Goal: Complete application form: Complete application form

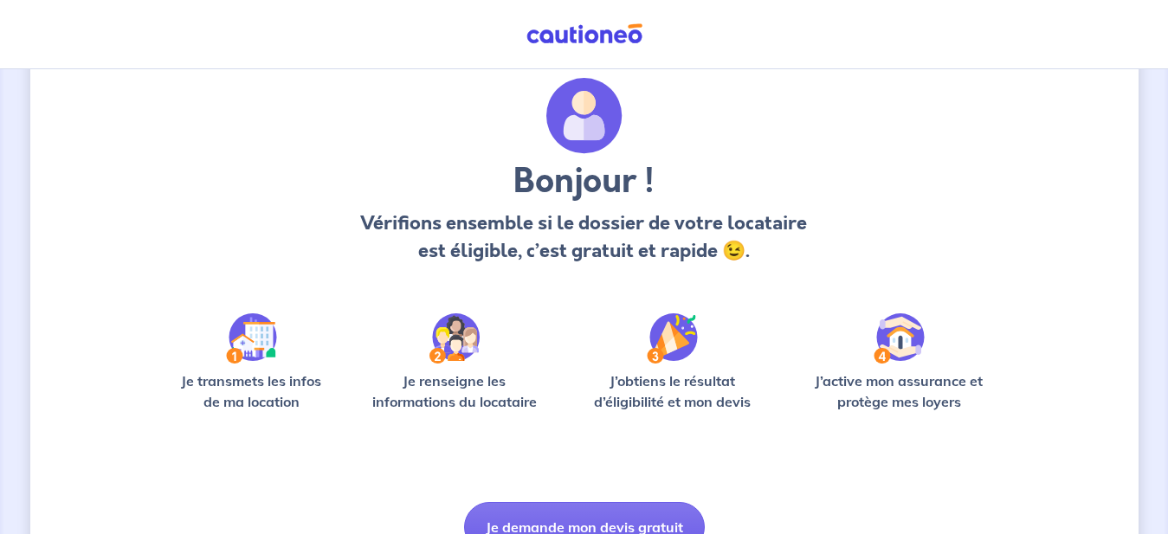
scroll to position [88, 0]
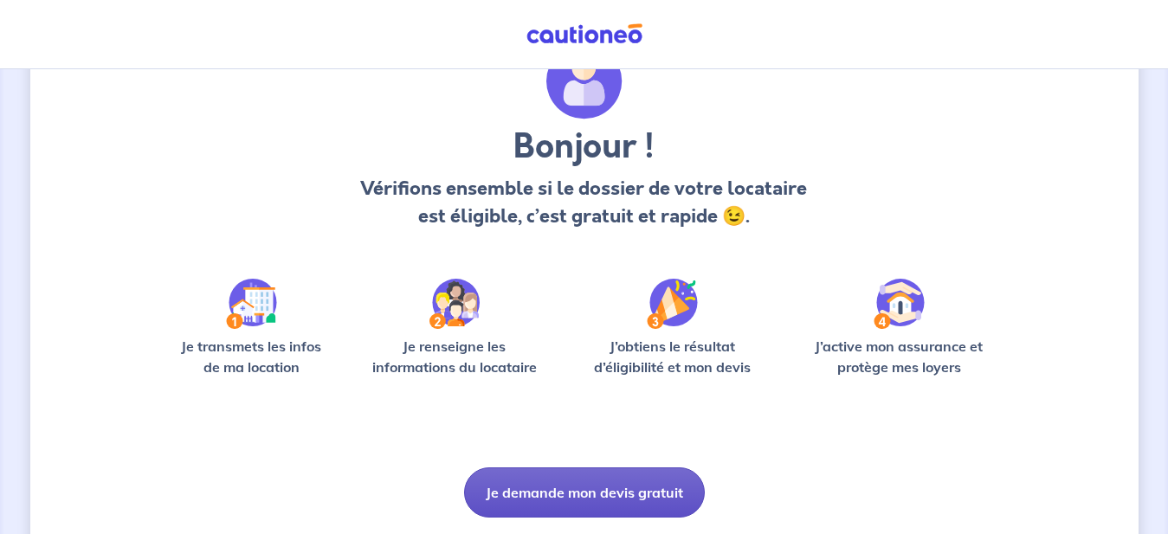
click at [558, 488] on button "Je demande mon devis gratuit" at bounding box center [584, 493] width 241 height 50
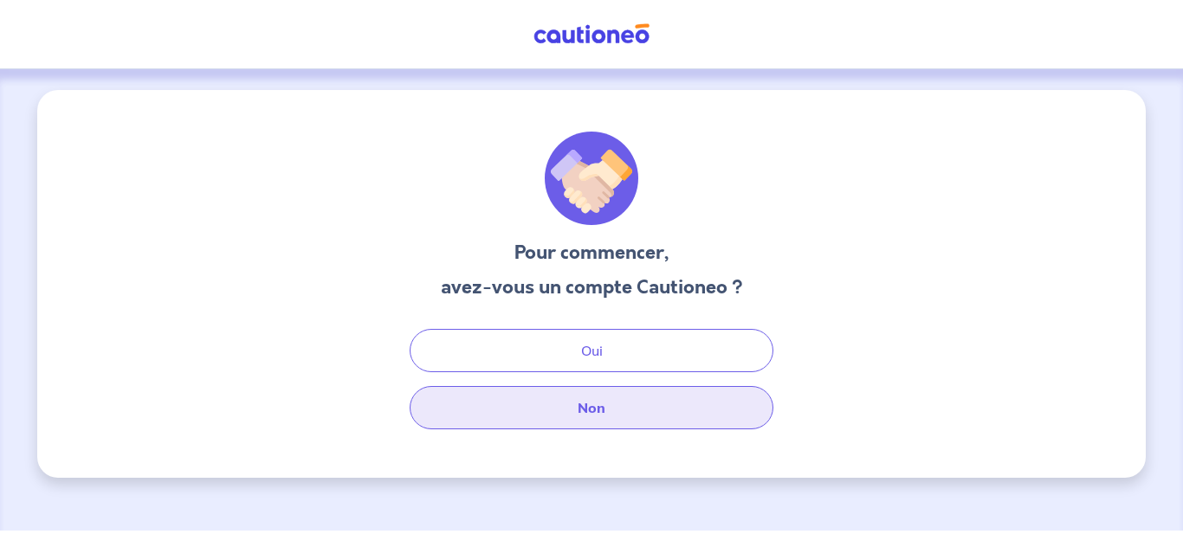
click at [566, 415] on button "Non" at bounding box center [592, 407] width 364 height 43
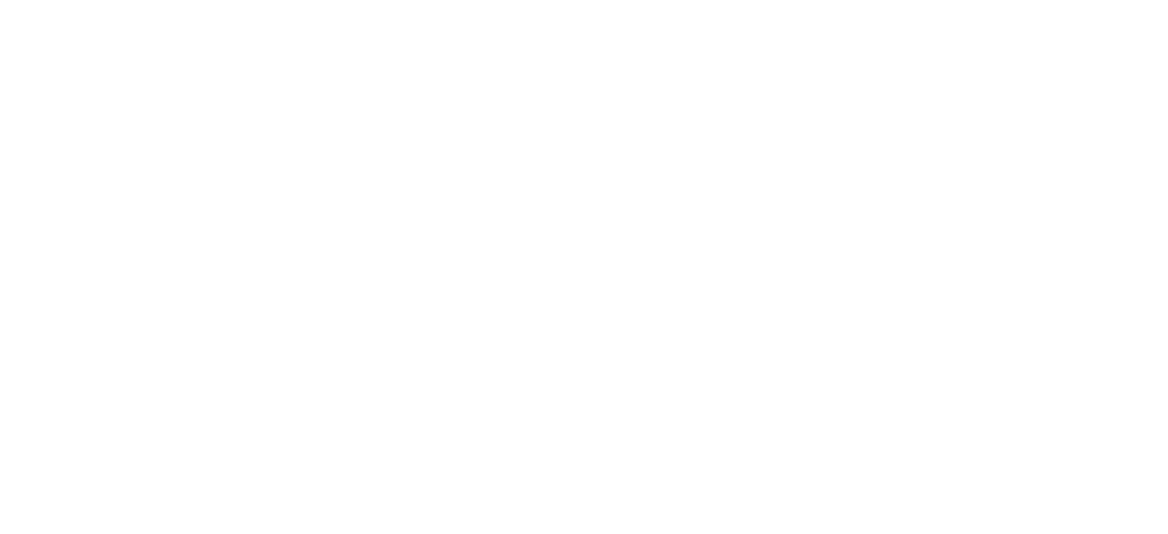
select select "FR"
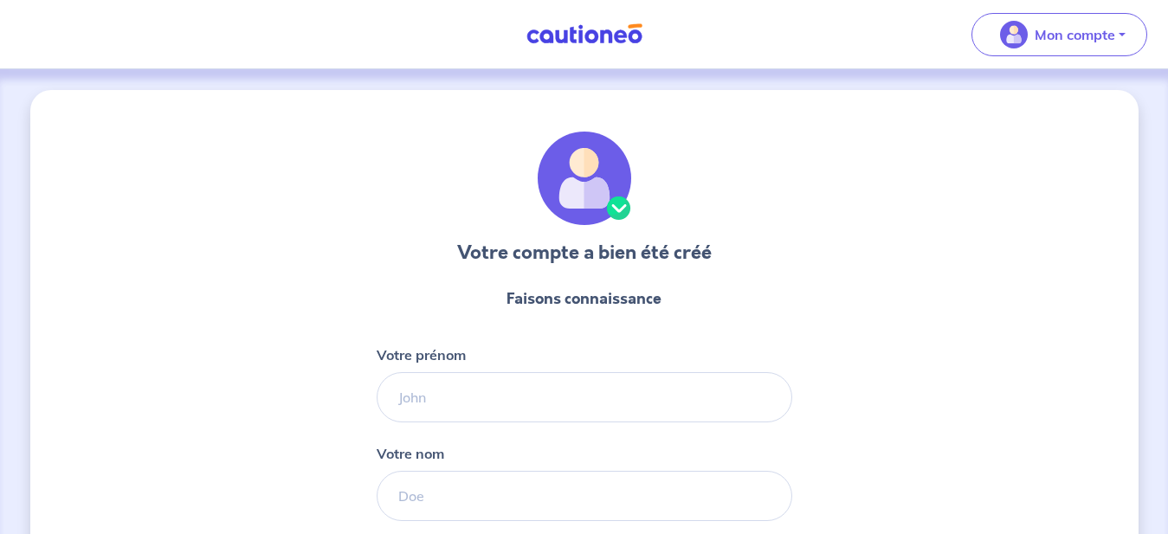
scroll to position [88, 0]
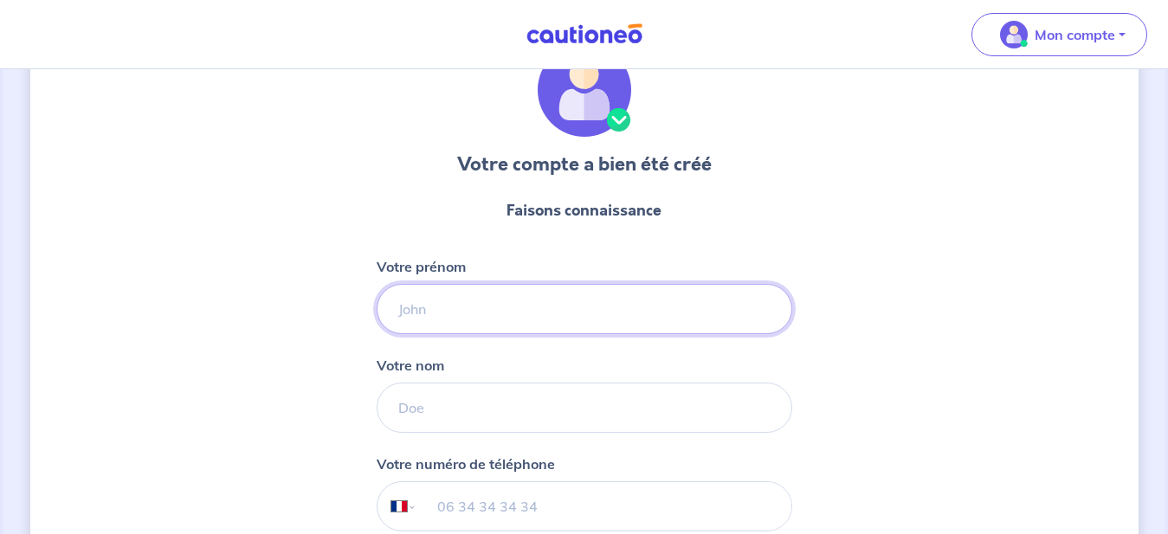
click at [469, 318] on input "Votre prénom" at bounding box center [585, 309] width 416 height 50
type input "Farzaneh"
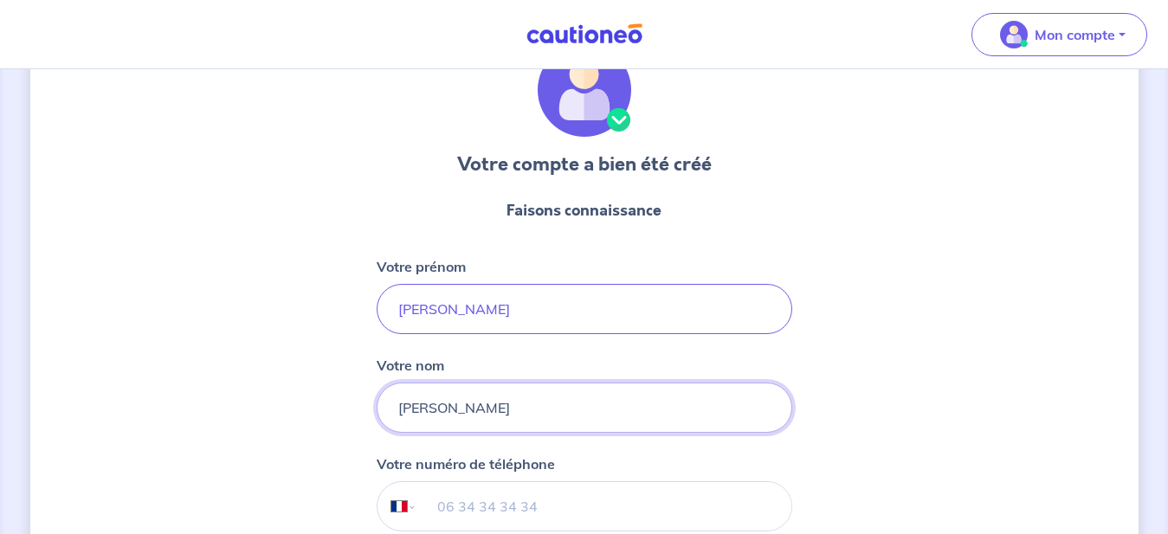
type input "SHAHBAZIAN"
type input "FARZANEH"
type input "+33 6 12 32 29 21"
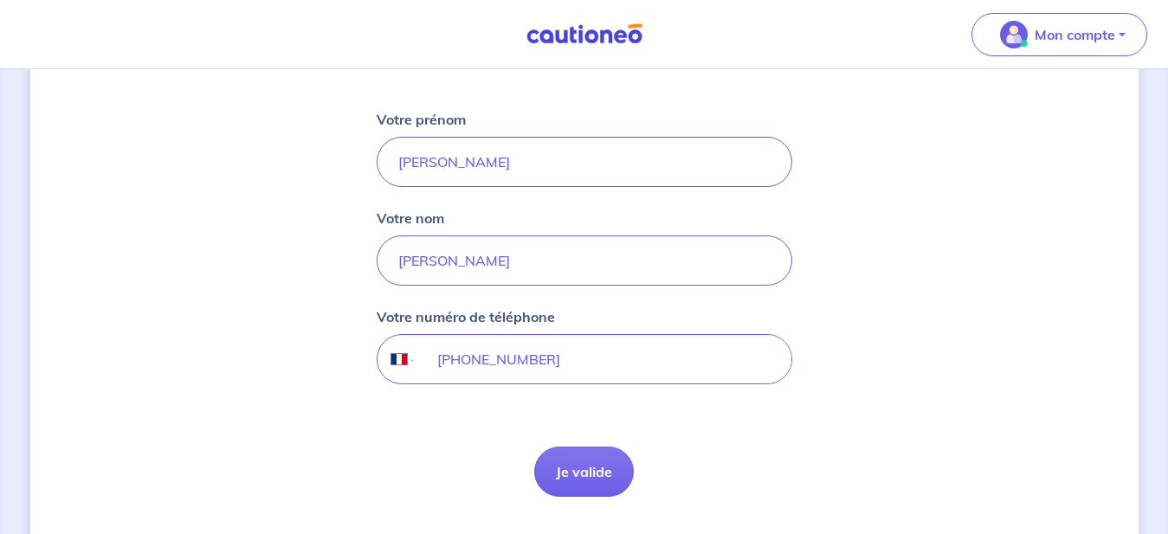
scroll to position [265, 0]
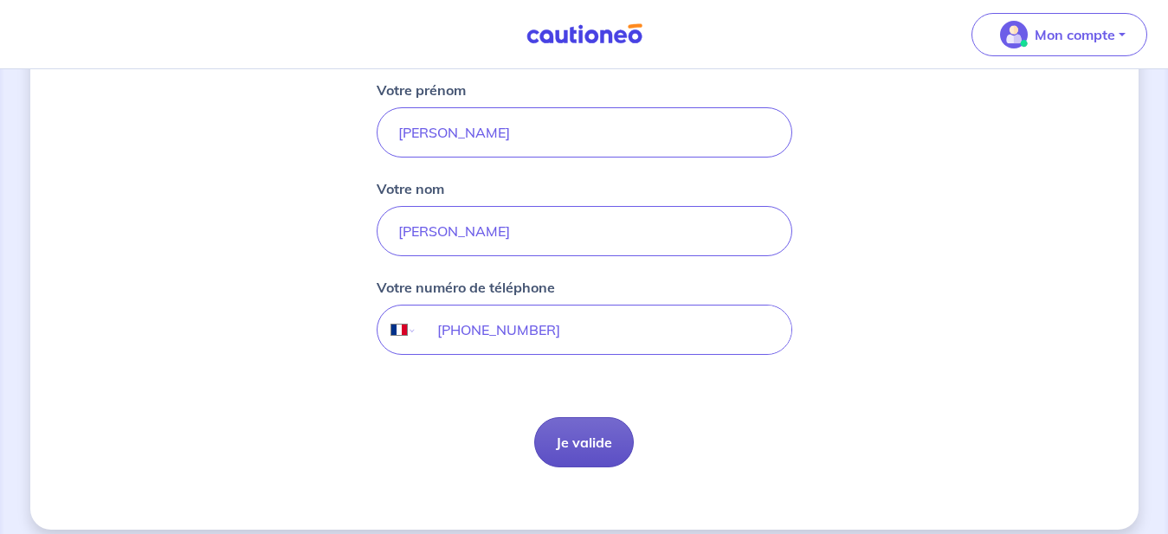
click at [574, 447] on button "Je valide" at bounding box center [584, 442] width 100 height 50
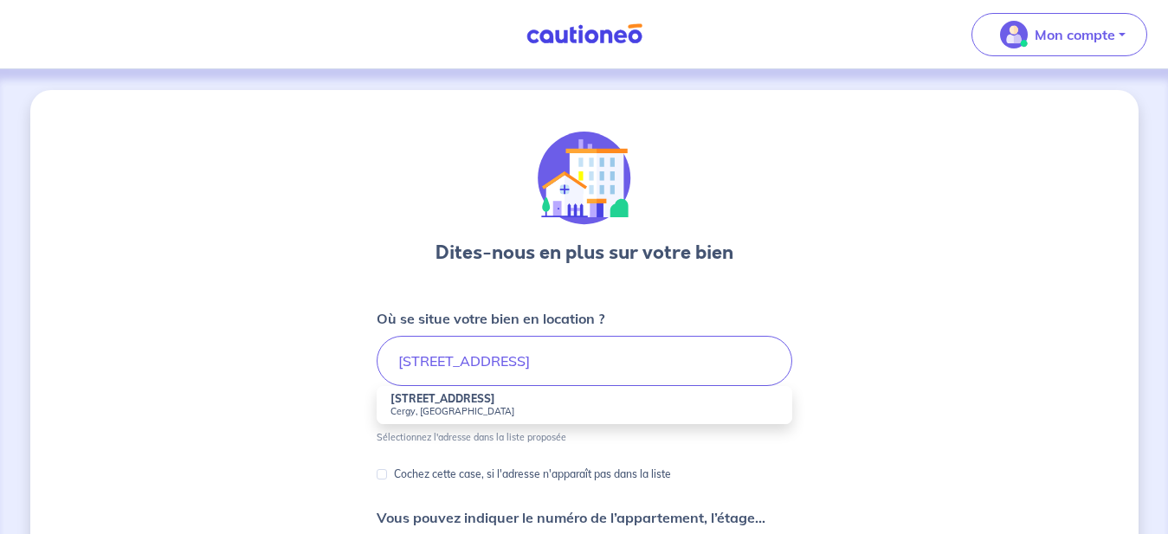
click at [516, 404] on li "21 Rue de l'Aisselette Cergy, France" at bounding box center [585, 405] width 416 height 38
type input "21 Rue de l'Aisselette, Cergy, France"
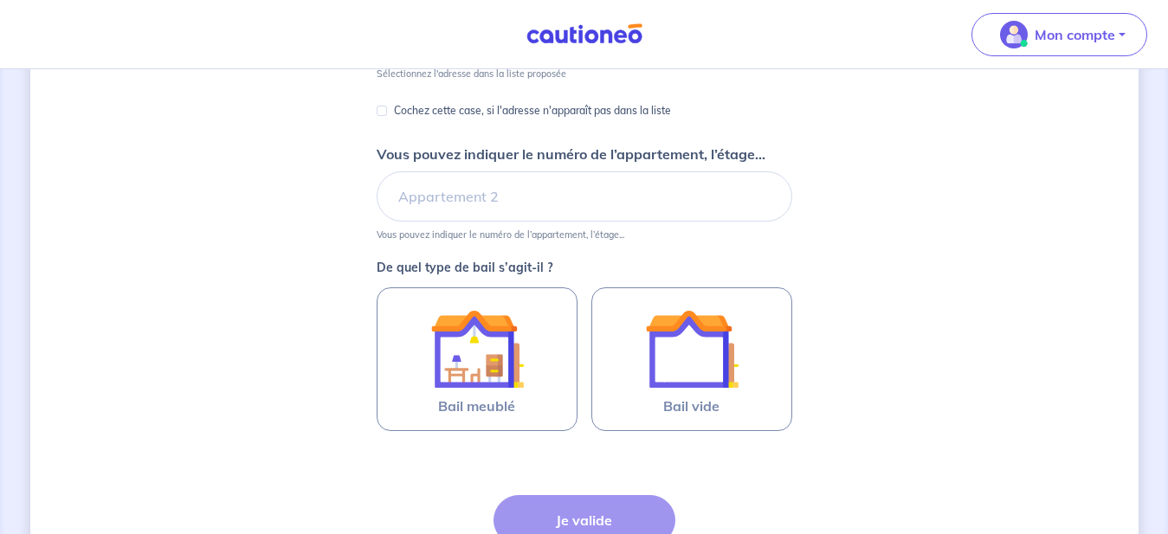
scroll to position [353, 0]
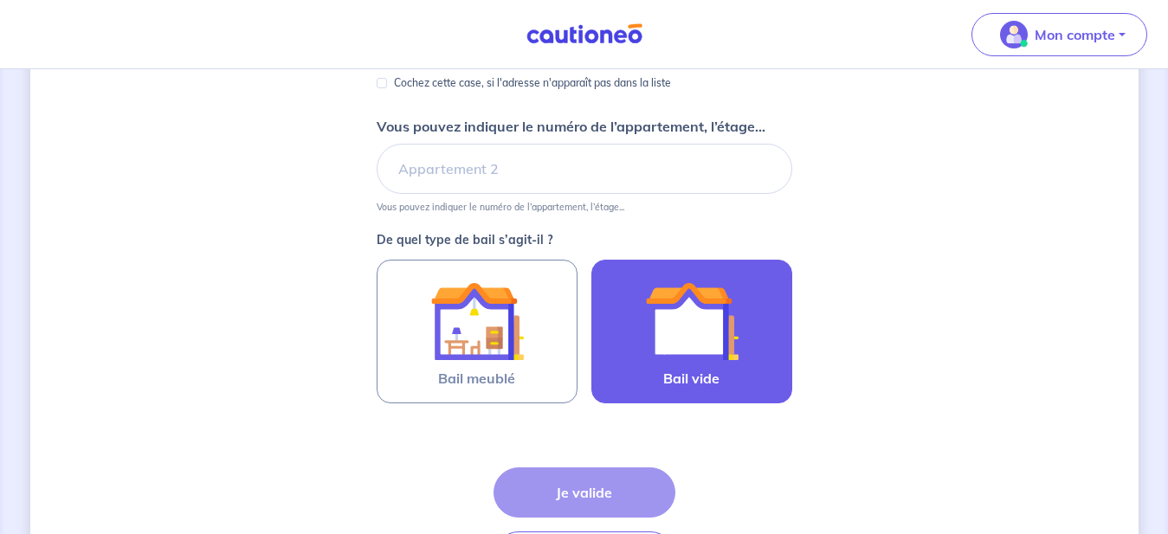
click at [660, 384] on label "Bail vide" at bounding box center [691, 332] width 201 height 144
click at [0, 0] on input "Bail vide" at bounding box center [0, 0] width 0 height 0
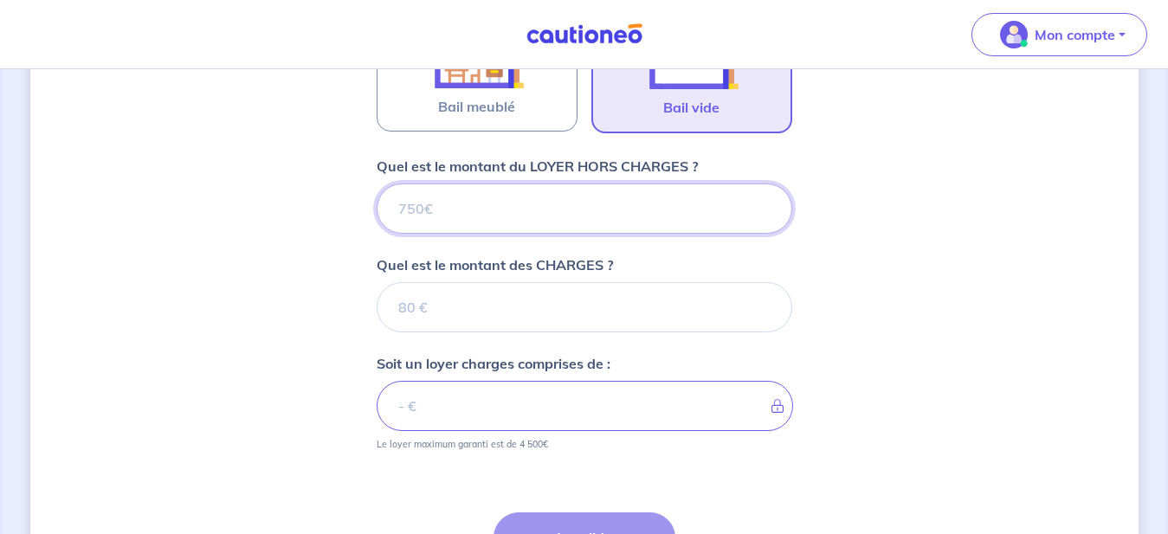
scroll to position [624, 0]
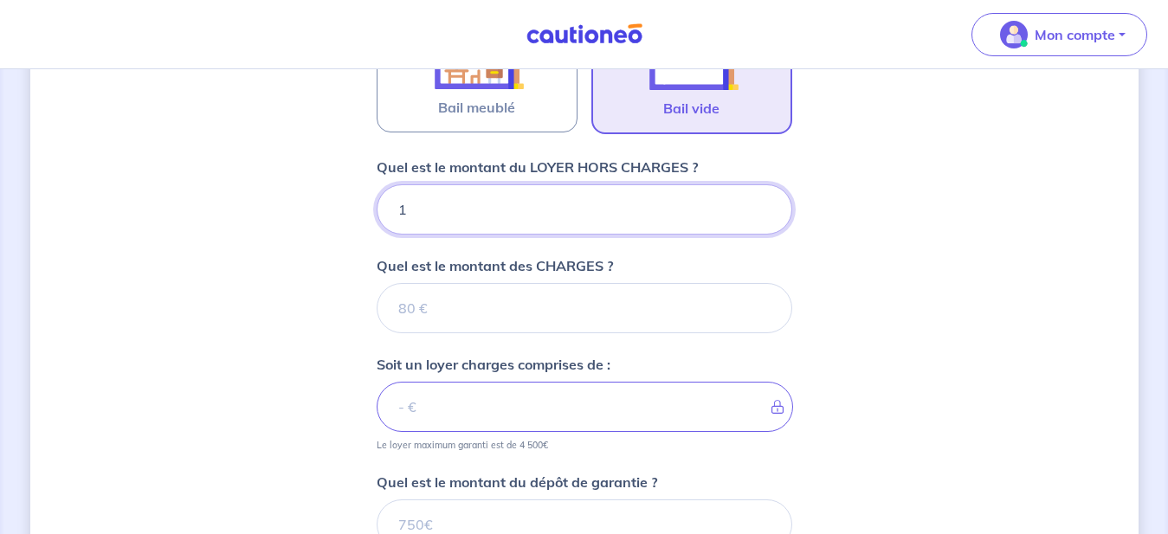
type input "12"
type input "129"
type input "1290"
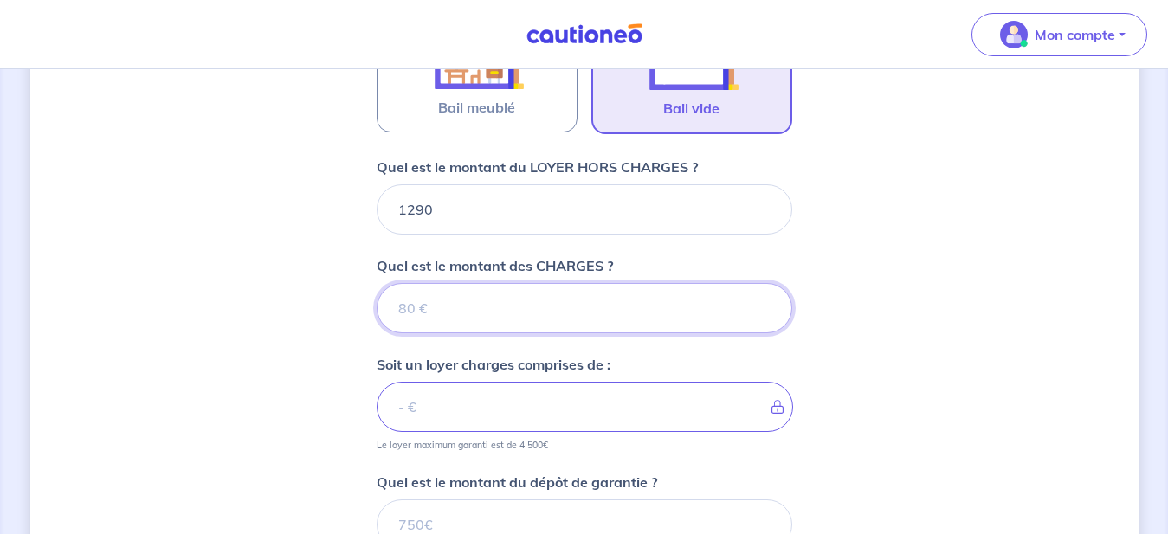
click at [595, 316] on input "Quel est le montant des CHARGES ?" at bounding box center [585, 308] width 416 height 50
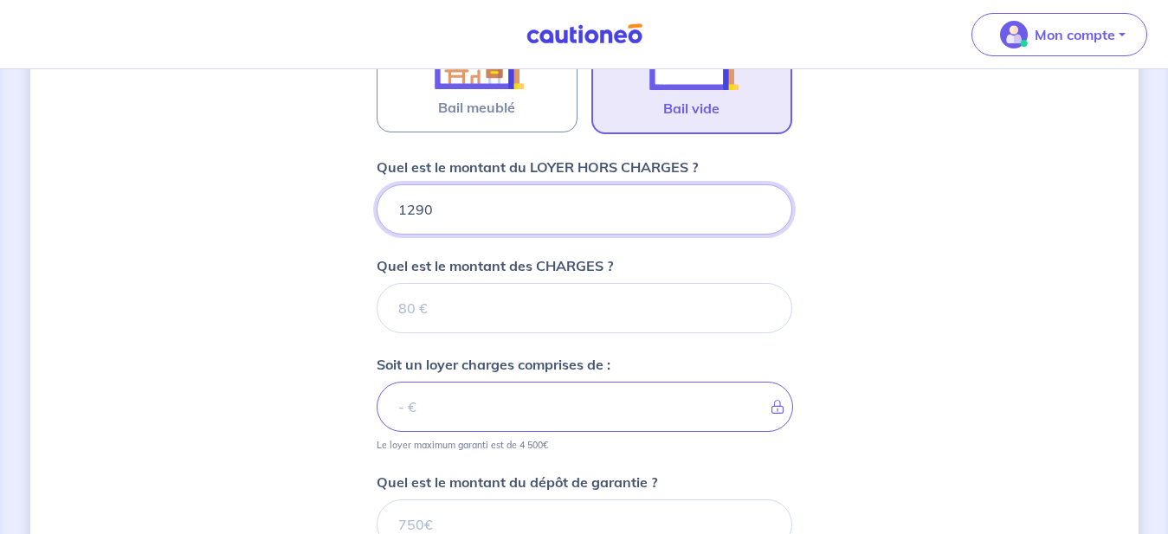
click at [410, 208] on input "1290" at bounding box center [585, 209] width 416 height 50
type input "1000290"
type input "10290"
type input "1290"
type input "109290"
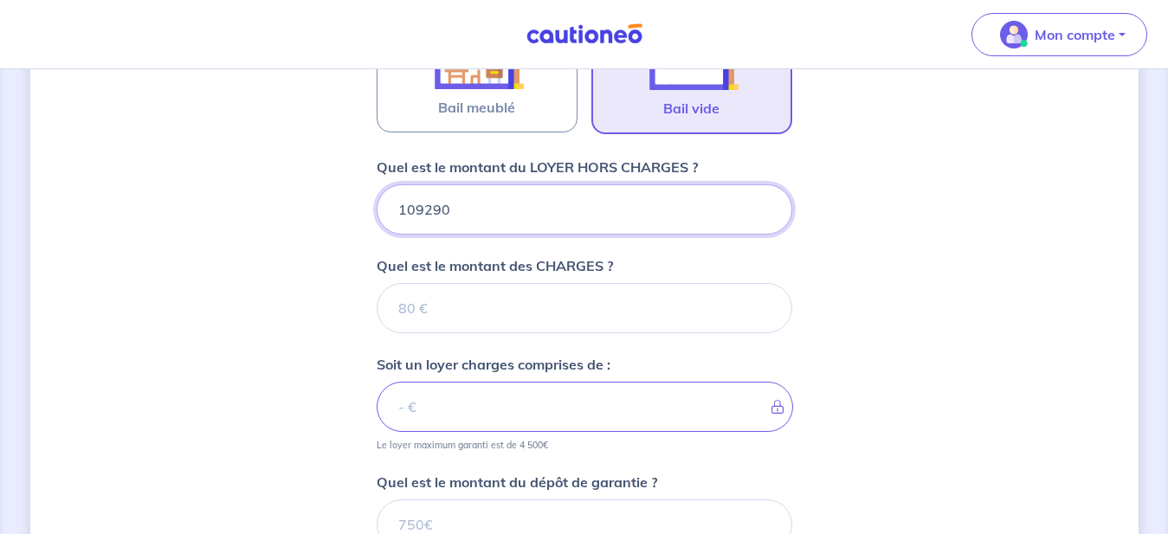
type input "1090290"
type input "10900"
type input "1090"
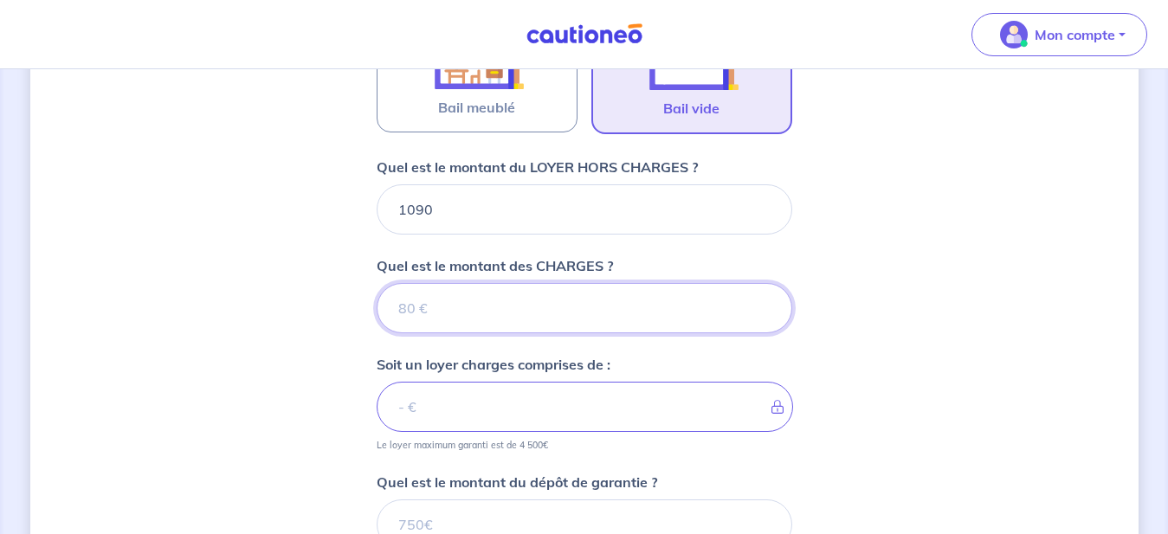
click at [460, 303] on input "Quel est le montant des CHARGES ?" at bounding box center [585, 308] width 416 height 50
type input "200"
type input "1290"
type input "2"
type input "1092"
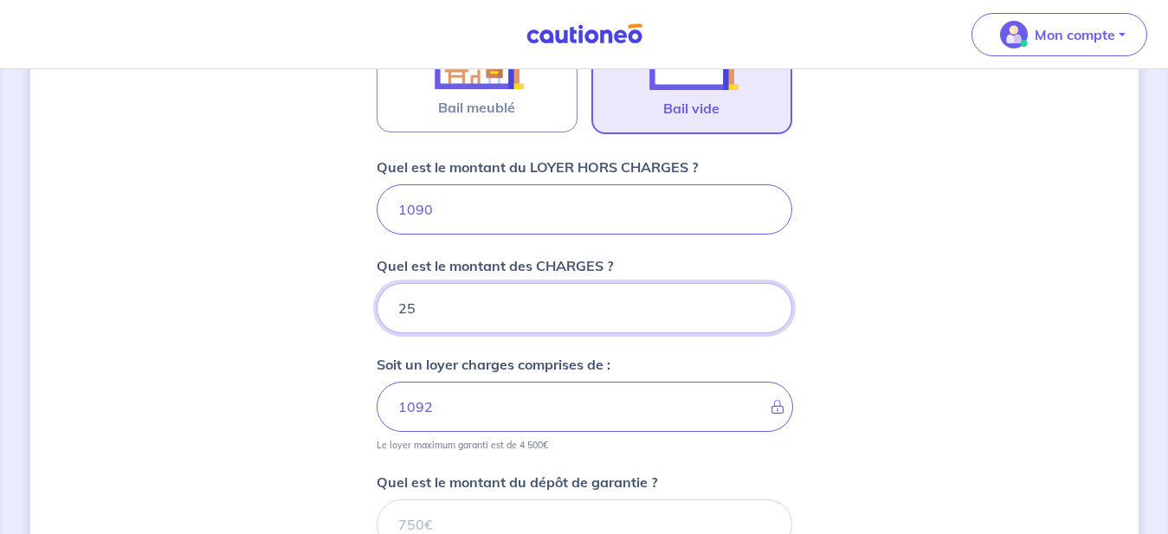
type input "250"
type input "1340"
type input "2"
type input "1092"
type input "260"
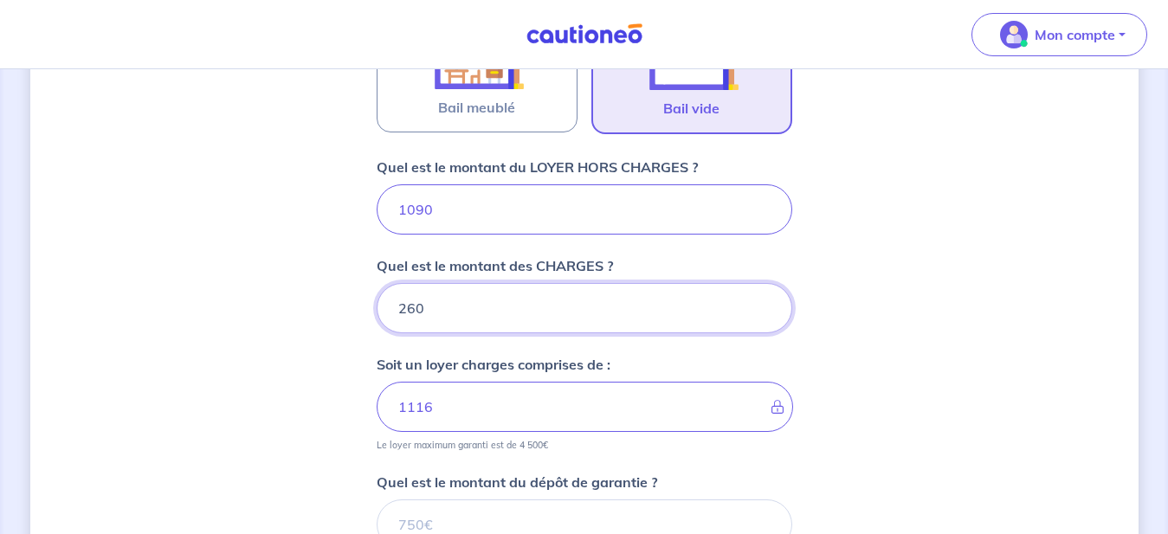
type input "1350"
type input "260"
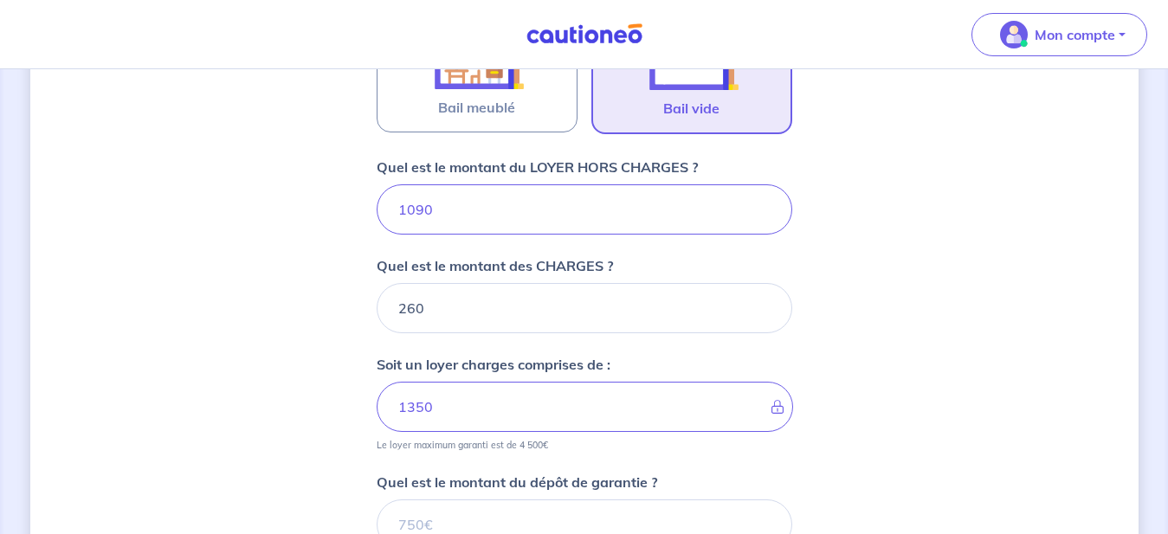
click at [367, 381] on div "Dites-nous en plus sur votre bien Où se situe votre bien en location ? 21 Rue d…" at bounding box center [584, 137] width 1108 height 1342
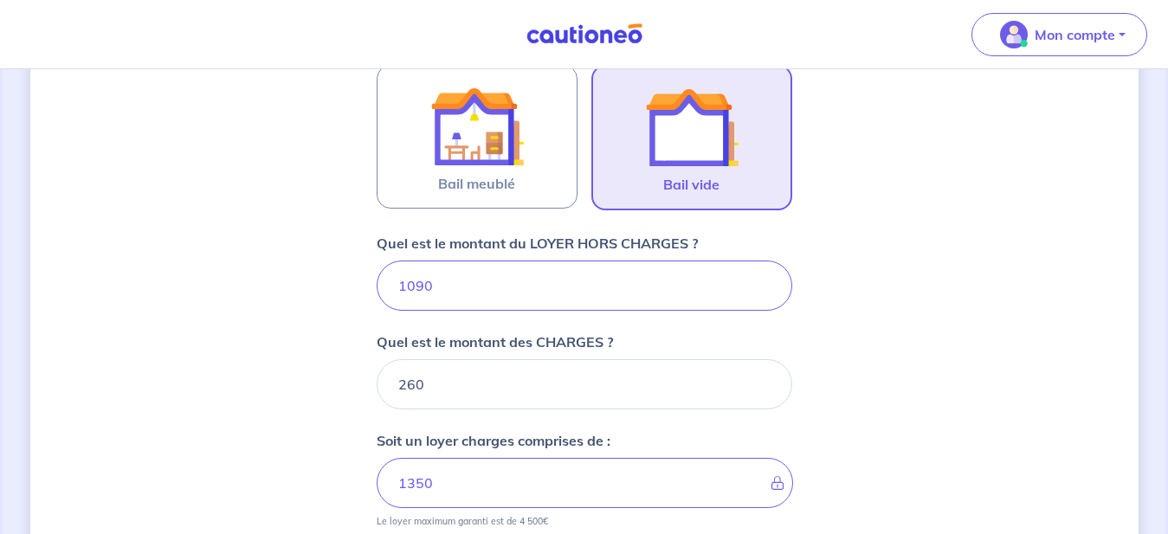
scroll to position [536, 0]
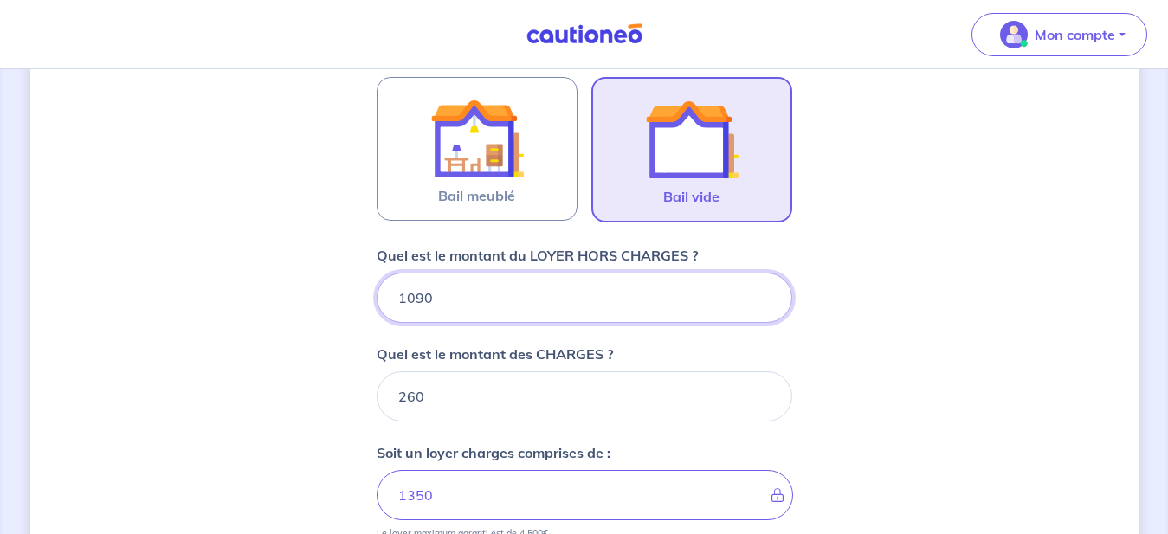
click at [415, 294] on input "1090" at bounding box center [585, 298] width 416 height 50
click at [409, 296] on input "1090" at bounding box center [585, 298] width 416 height 50
type input "1100090"
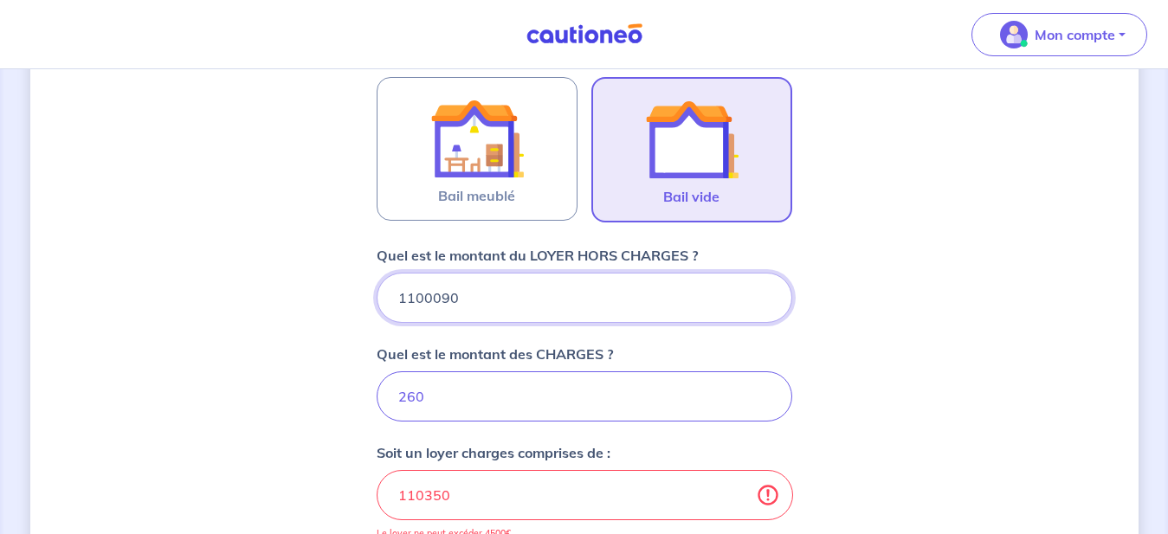
type input "1100350"
type input "11000"
type input "110350"
type input "1100"
type input "1360"
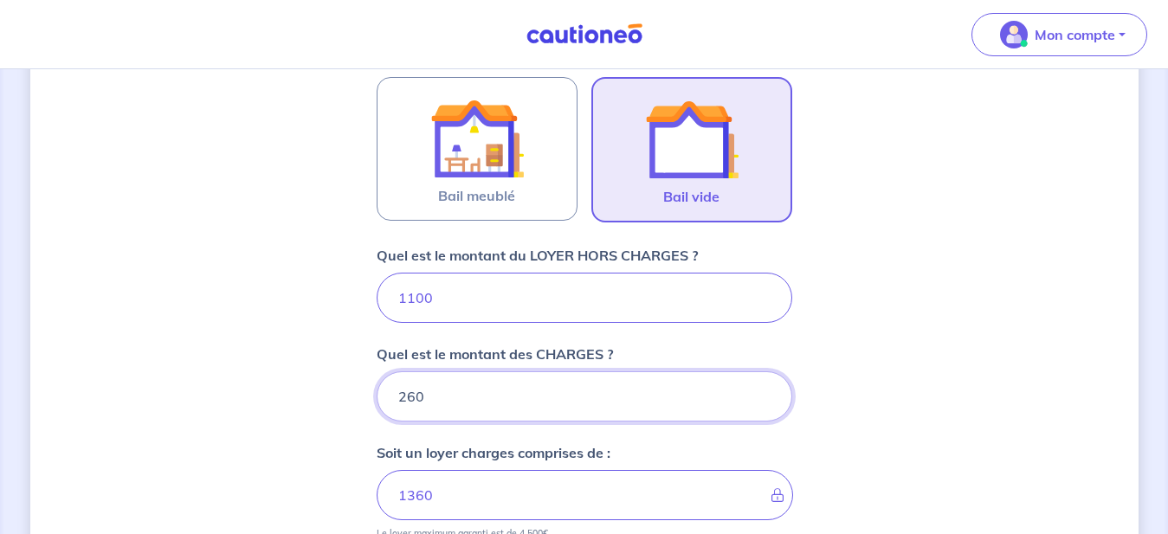
click at [449, 401] on input "260" at bounding box center [585, 396] width 416 height 50
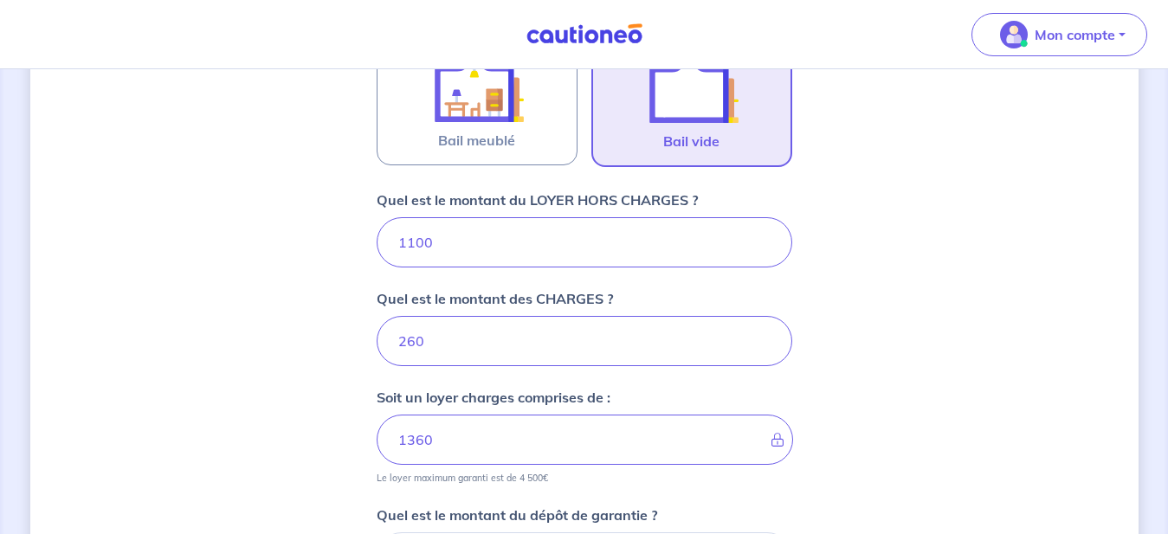
scroll to position [624, 0]
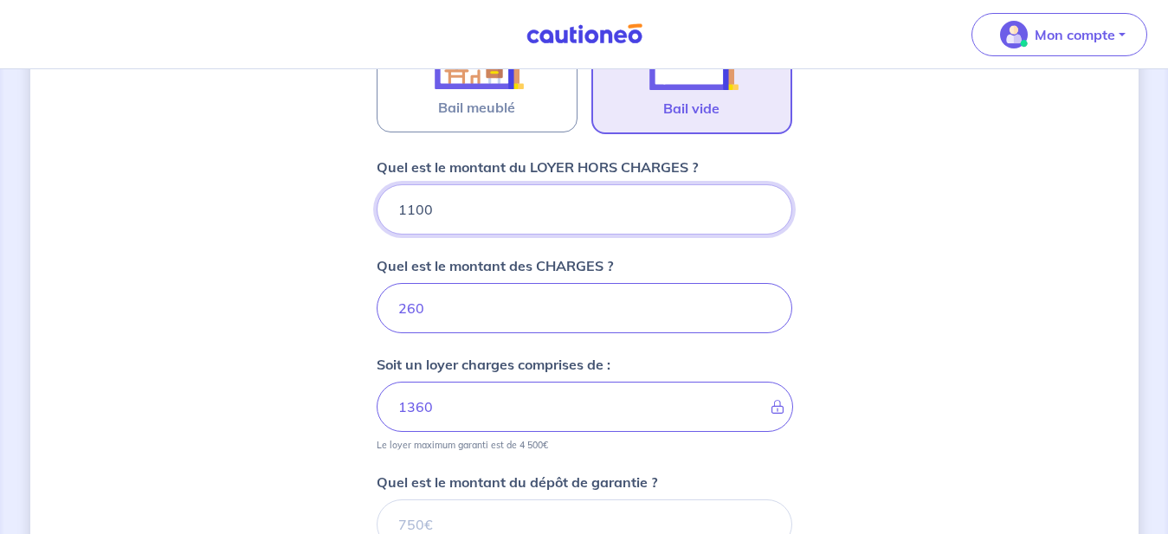
click at [416, 208] on input "1100" at bounding box center [585, 209] width 416 height 50
click at [454, 313] on input "260" at bounding box center [585, 308] width 416 height 50
click at [417, 208] on input "1100" at bounding box center [585, 209] width 416 height 50
type input "11500"
type input "11760"
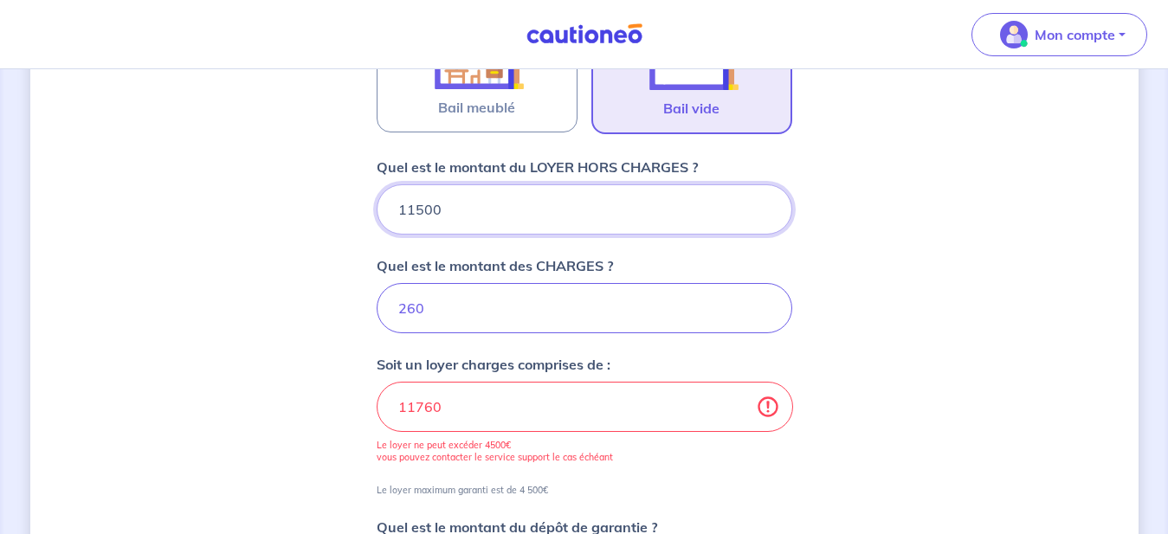
type input "1150"
type input "1410"
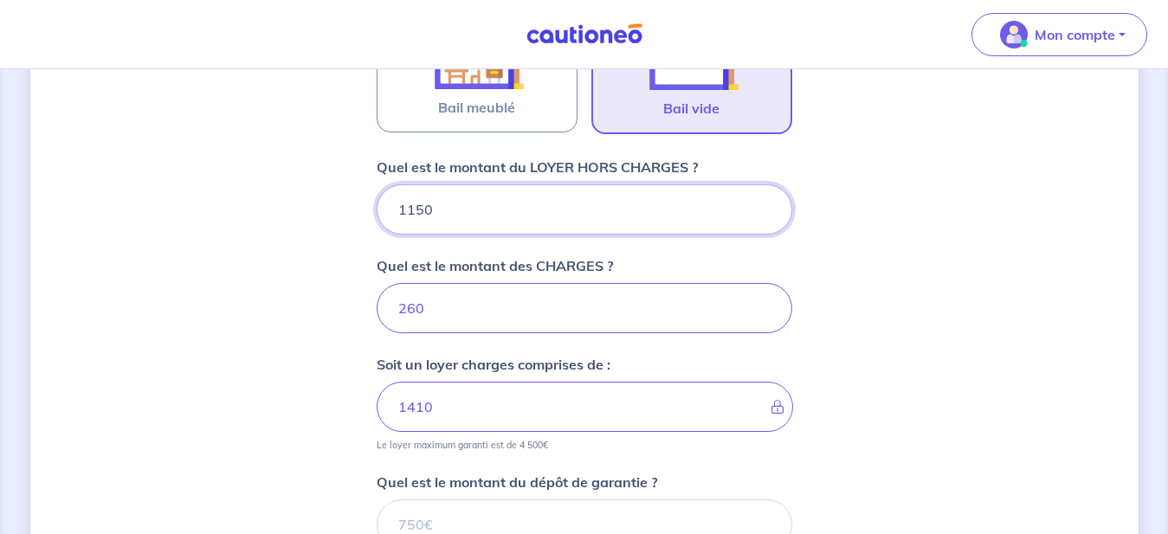
type input "1150"
click at [408, 309] on input "260" at bounding box center [585, 308] width 416 height 50
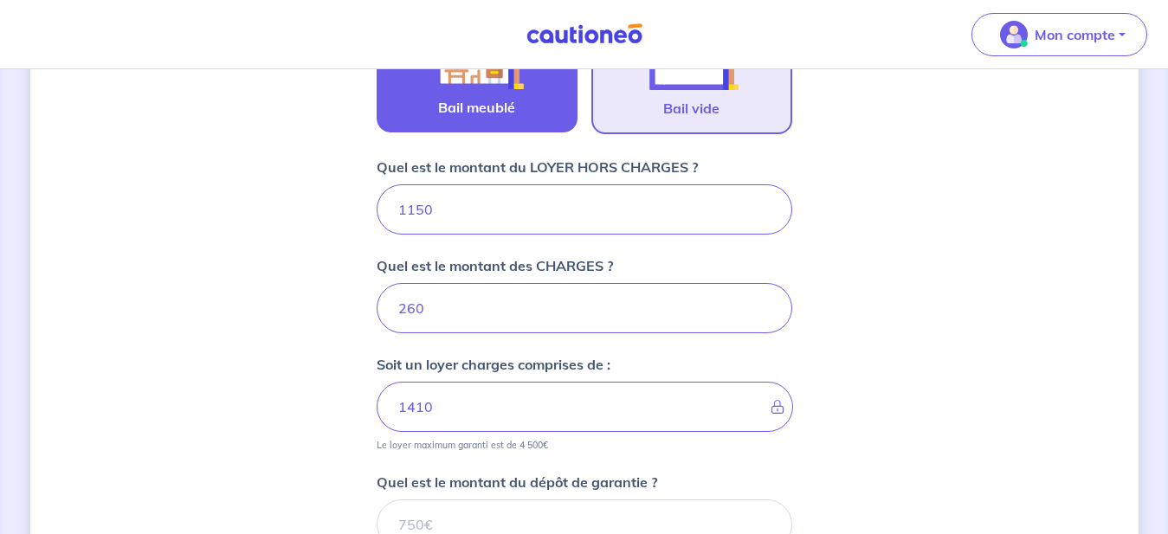
click at [521, 107] on label "Bail meublé" at bounding box center [477, 61] width 201 height 144
click at [0, 0] on input "Bail meublé" at bounding box center [0, 0] width 0 height 0
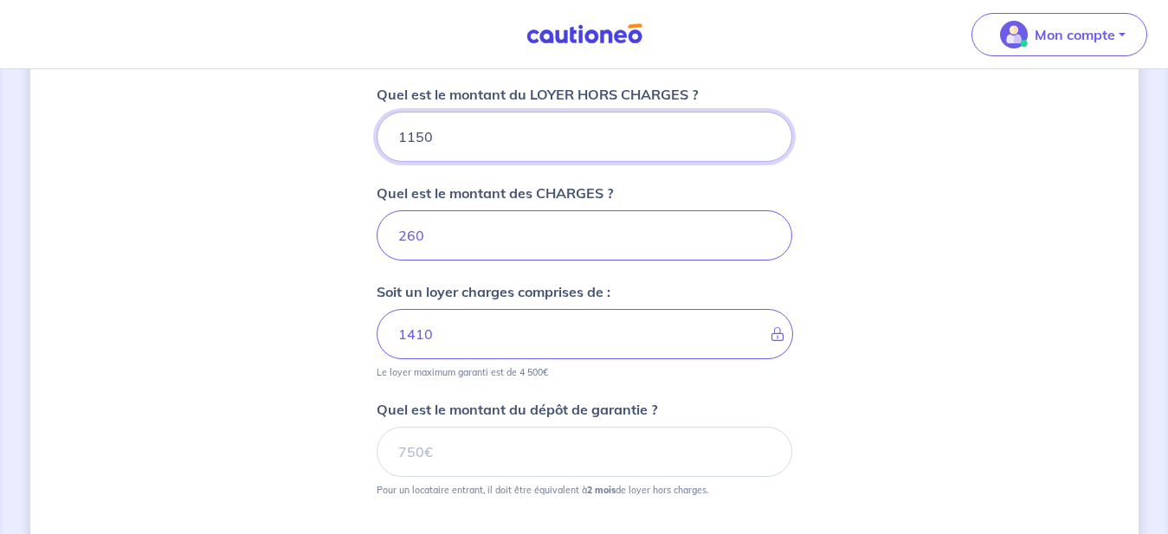
scroll to position [632, 0]
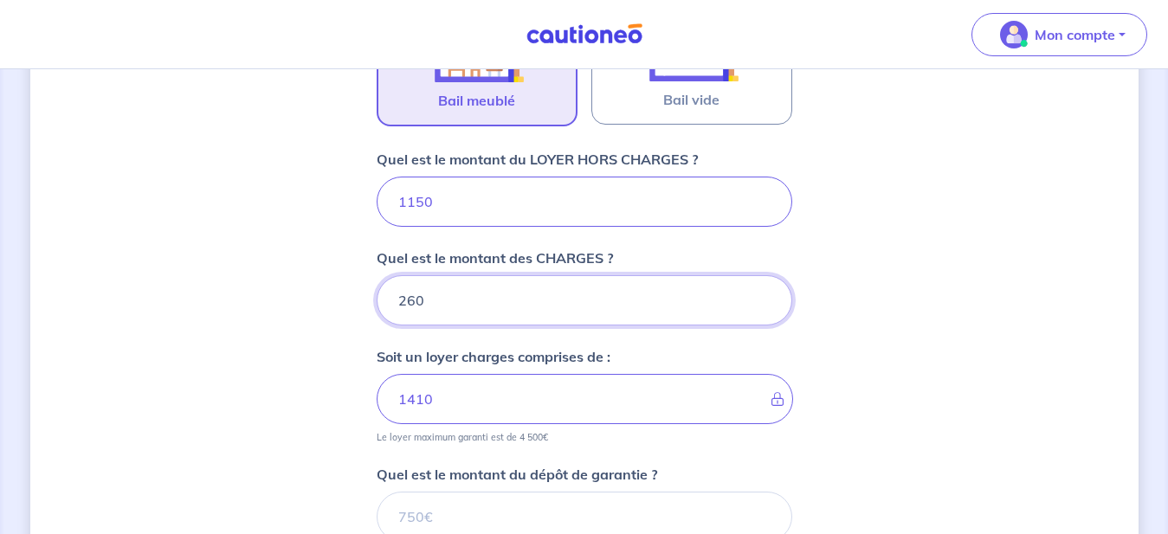
click at [406, 299] on input "260" at bounding box center [585, 300] width 416 height 50
type input "20"
type input "1170"
type input "240"
type input "1390"
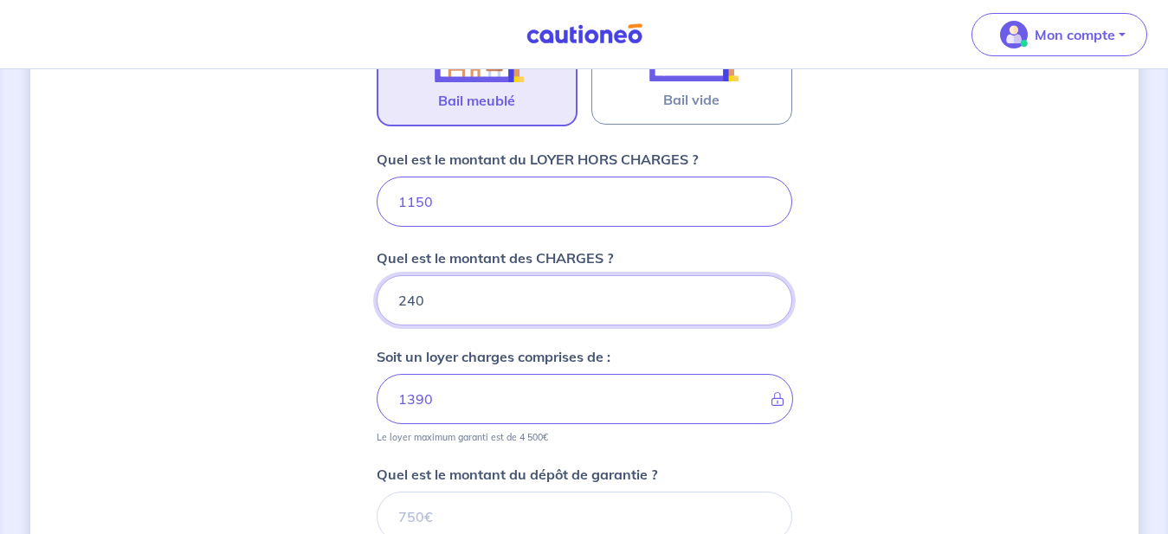
type input "240"
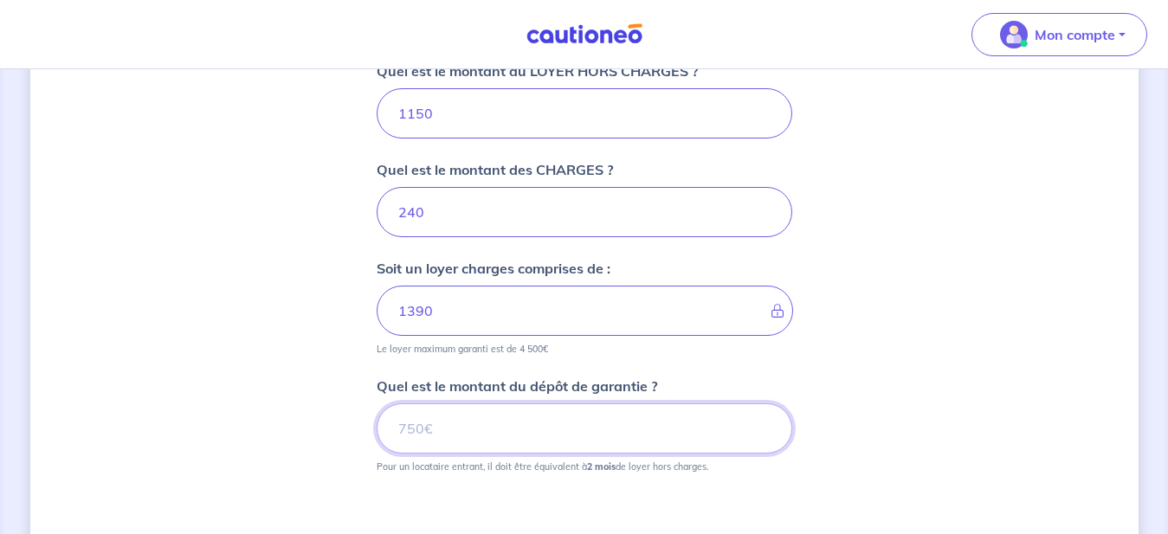
click at [462, 429] on input "Quel est le montant du dépôt de garantie ?" at bounding box center [585, 429] width 416 height 50
type input "2300"
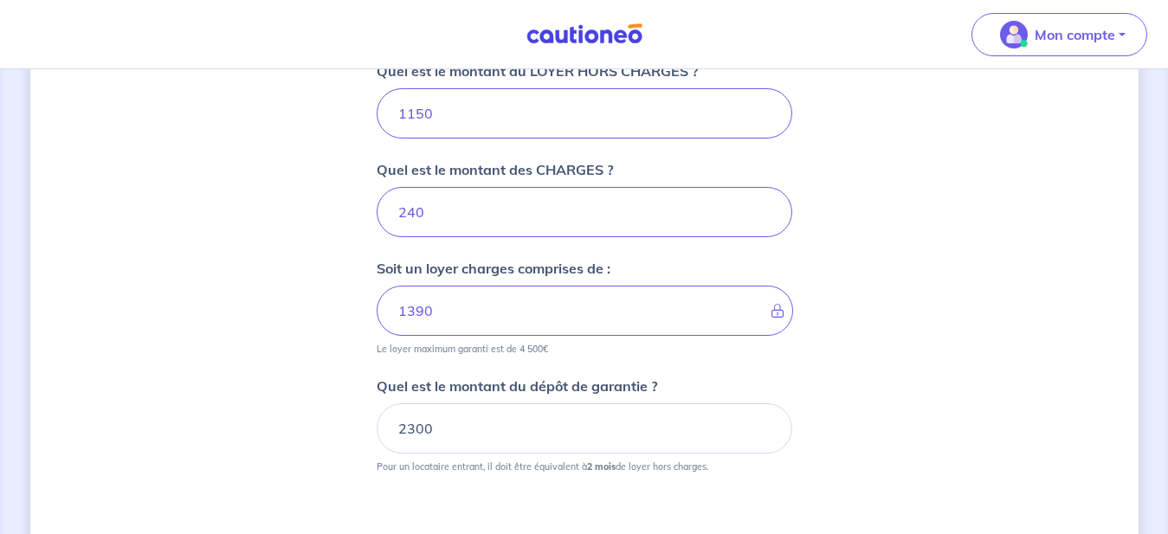
click at [541, 490] on form "Où se situe votre bien en location ? 21 Rue de l'Aisselette, Cergy, France Séle…" at bounding box center [585, 125] width 416 height 1075
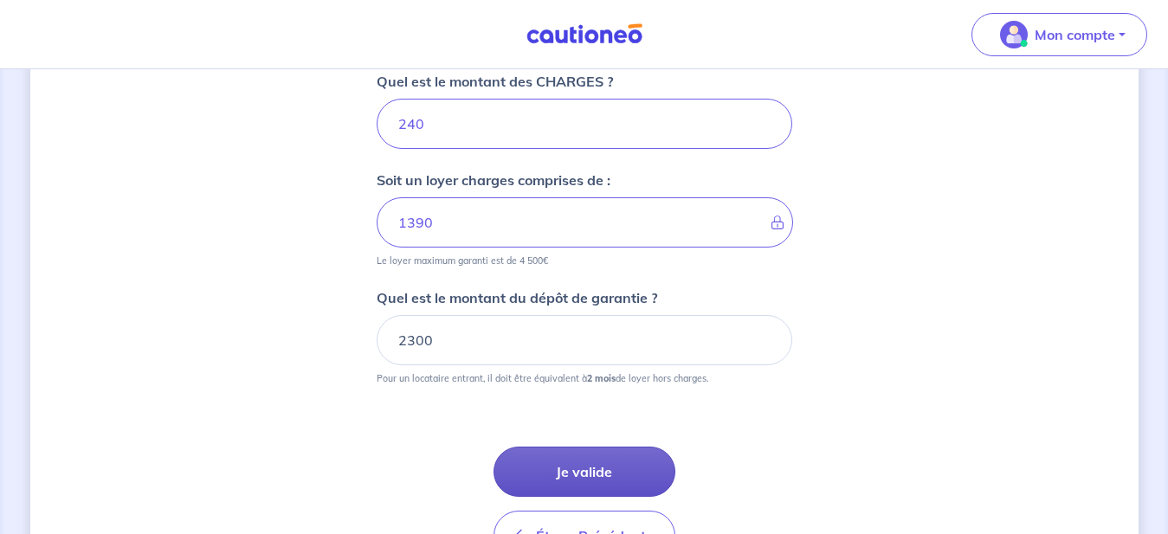
click at [570, 468] on button "Je valide" at bounding box center [585, 472] width 182 height 50
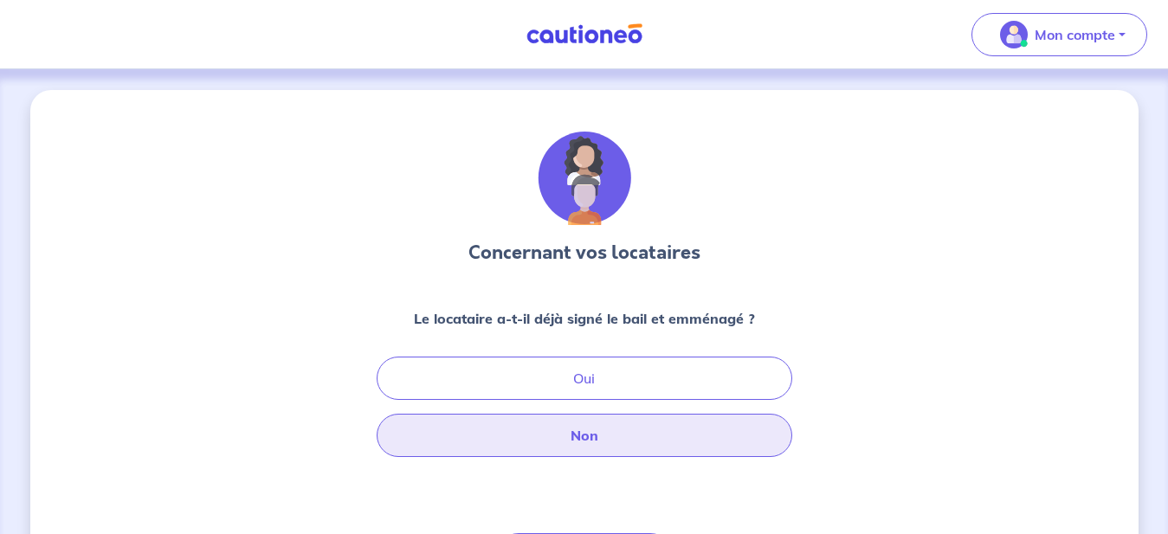
click at [579, 449] on button "Non" at bounding box center [585, 435] width 416 height 43
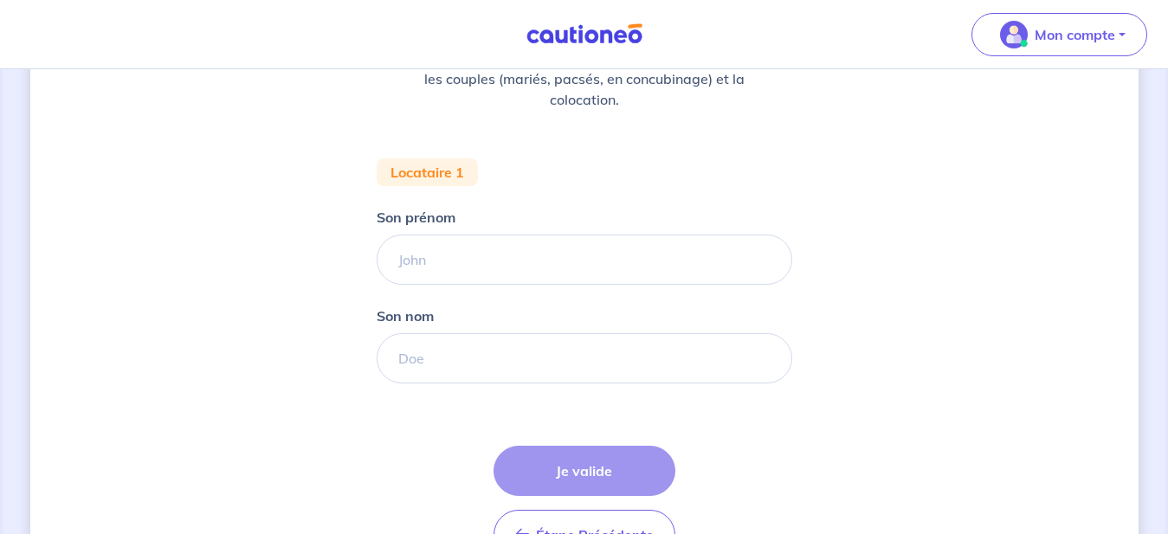
scroll to position [281, 0]
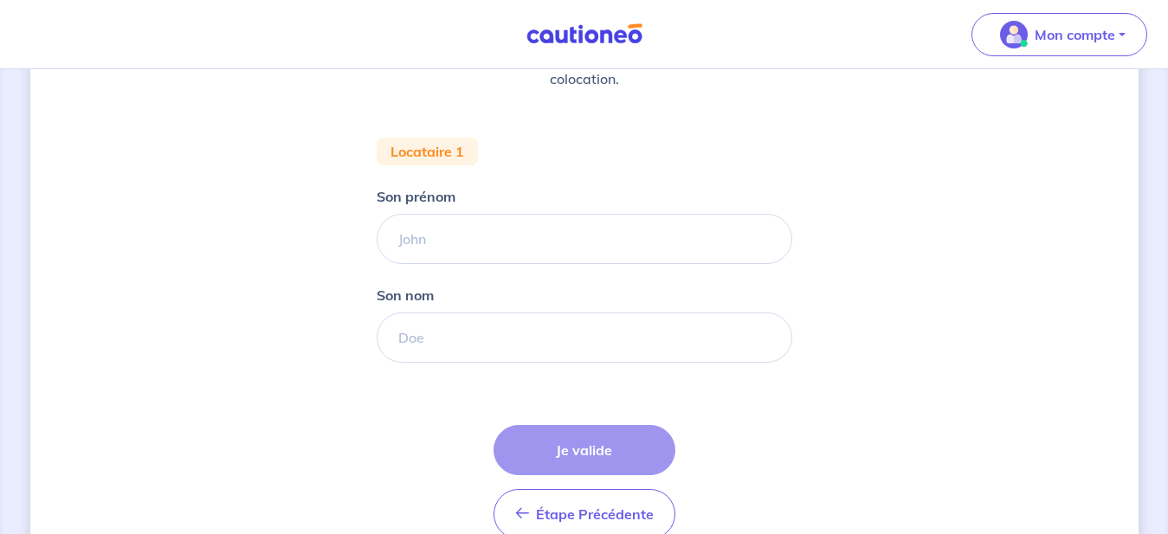
click at [579, 451] on div "Étape Précédente Précédent Je valide Je valide" at bounding box center [585, 482] width 182 height 114
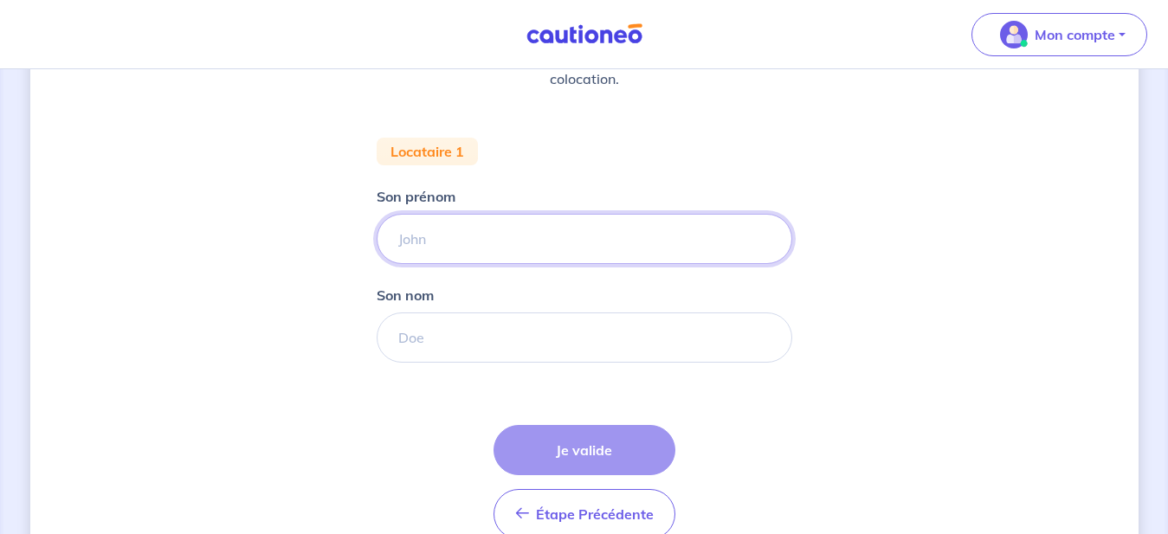
click at [449, 243] on input "Son prénom" at bounding box center [585, 239] width 416 height 50
click at [430, 242] on input "Son prénom" at bounding box center [585, 239] width 416 height 50
type input "En attente"
click at [440, 327] on input "Son nom" at bounding box center [585, 338] width 416 height 50
type input "a"
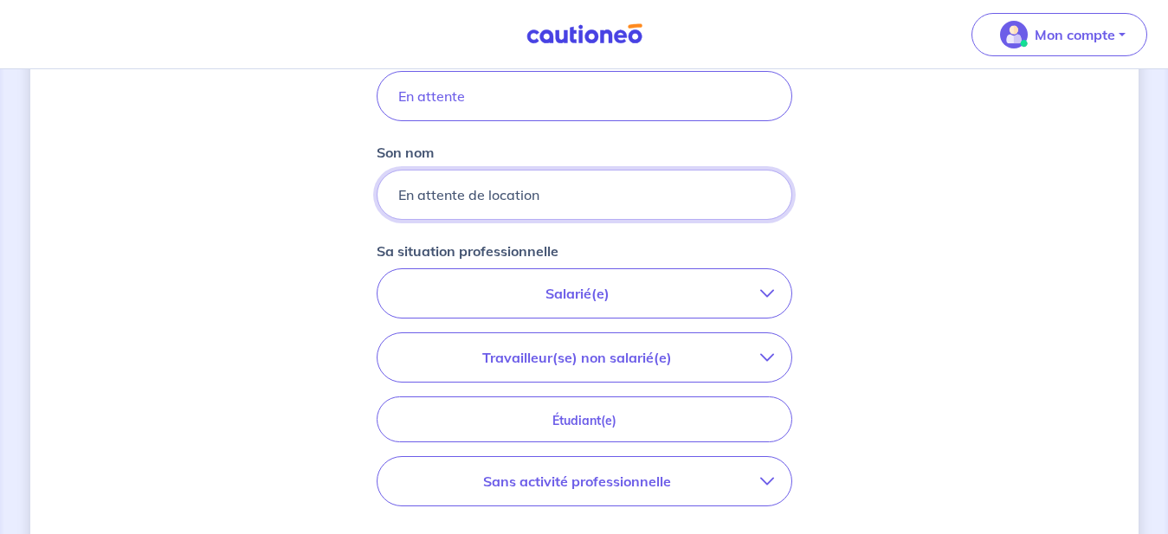
scroll to position [458, 0]
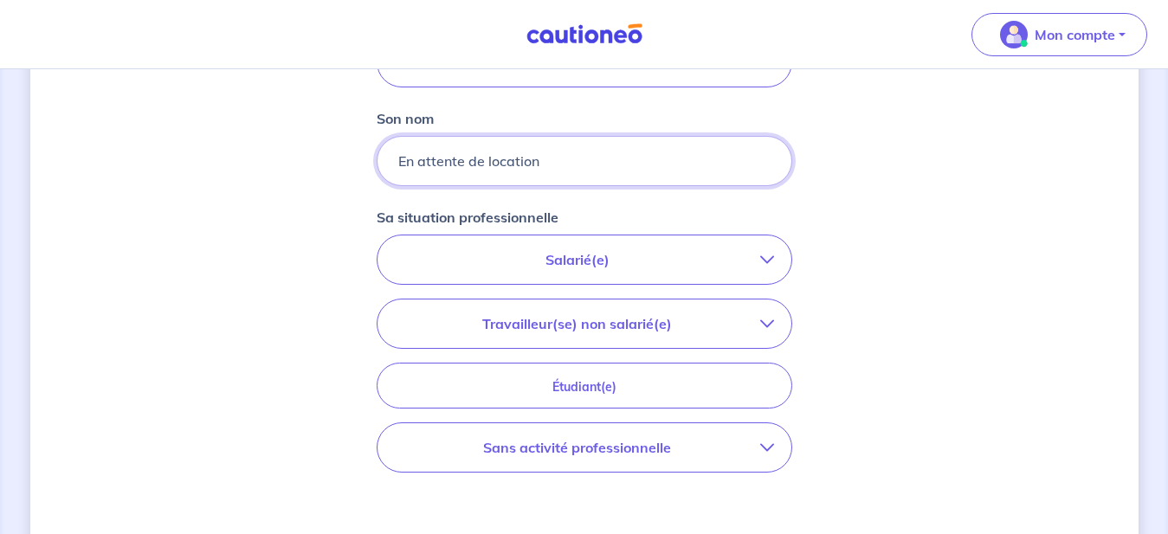
type input "En attente de location"
click at [560, 265] on p "Salarié(e)" at bounding box center [577, 259] width 365 height 21
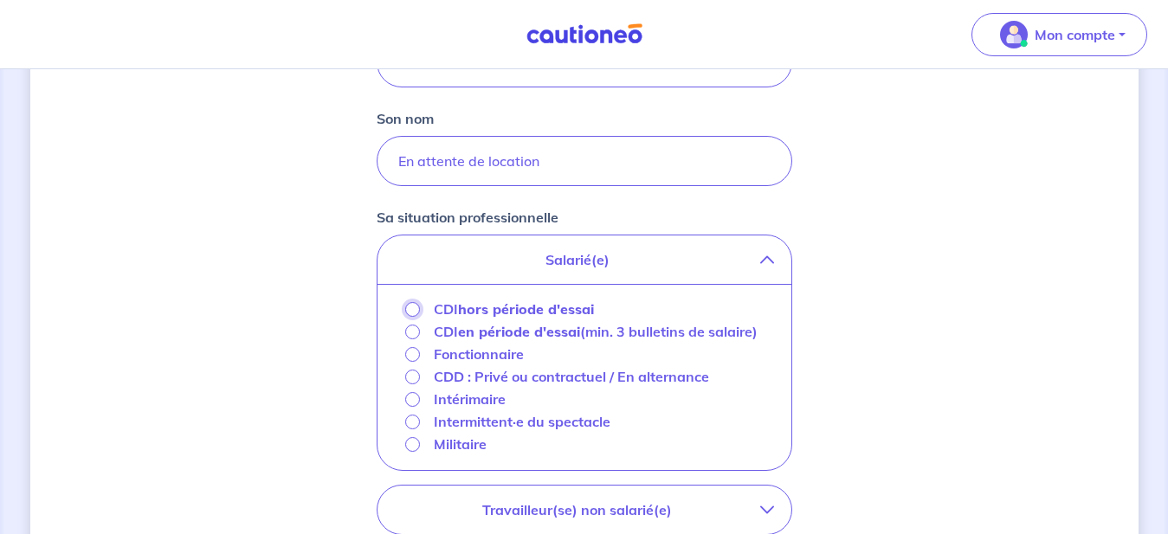
click at [411, 309] on input "CDI hors période d'essai" at bounding box center [412, 309] width 15 height 15
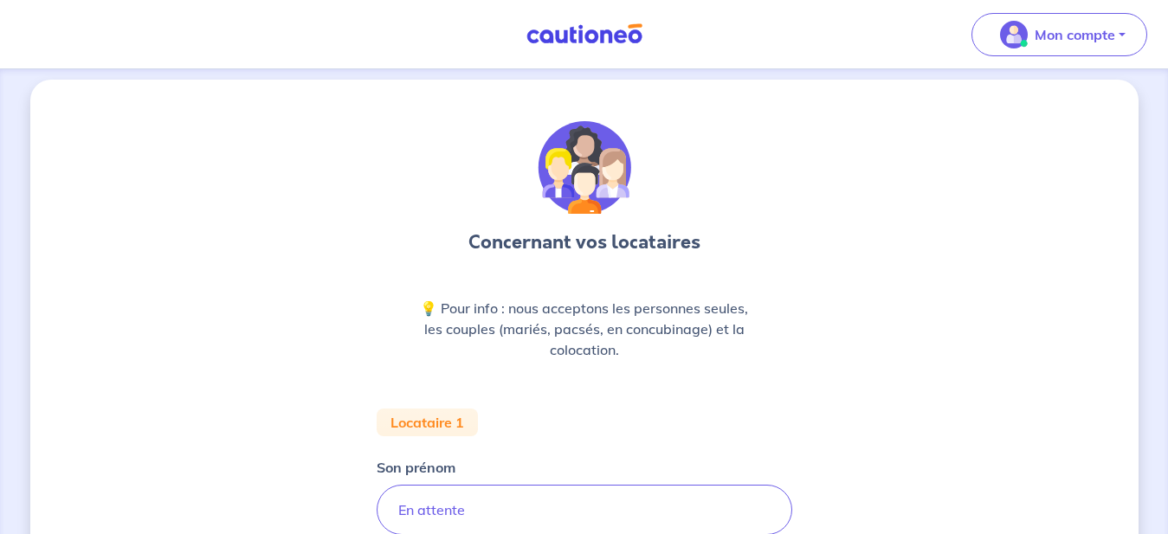
scroll to position [0, 0]
